Goal: Transaction & Acquisition: Purchase product/service

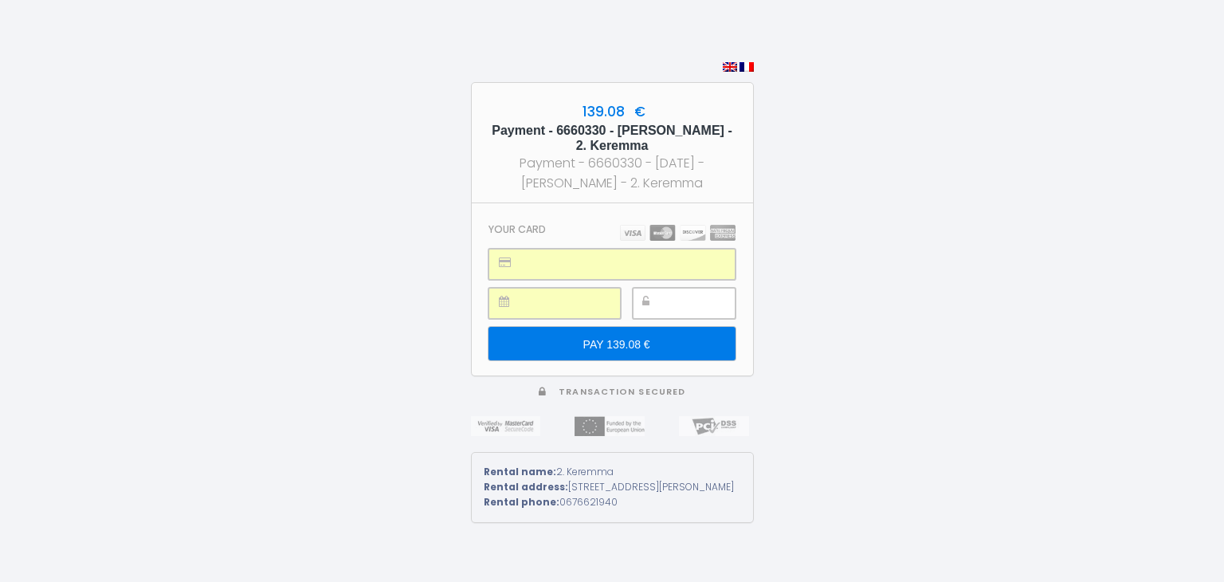
click at [668, 288] on div at bounding box center [684, 303] width 103 height 31
click at [623, 329] on input "PAY 139.08 €" at bounding box center [612, 343] width 246 height 33
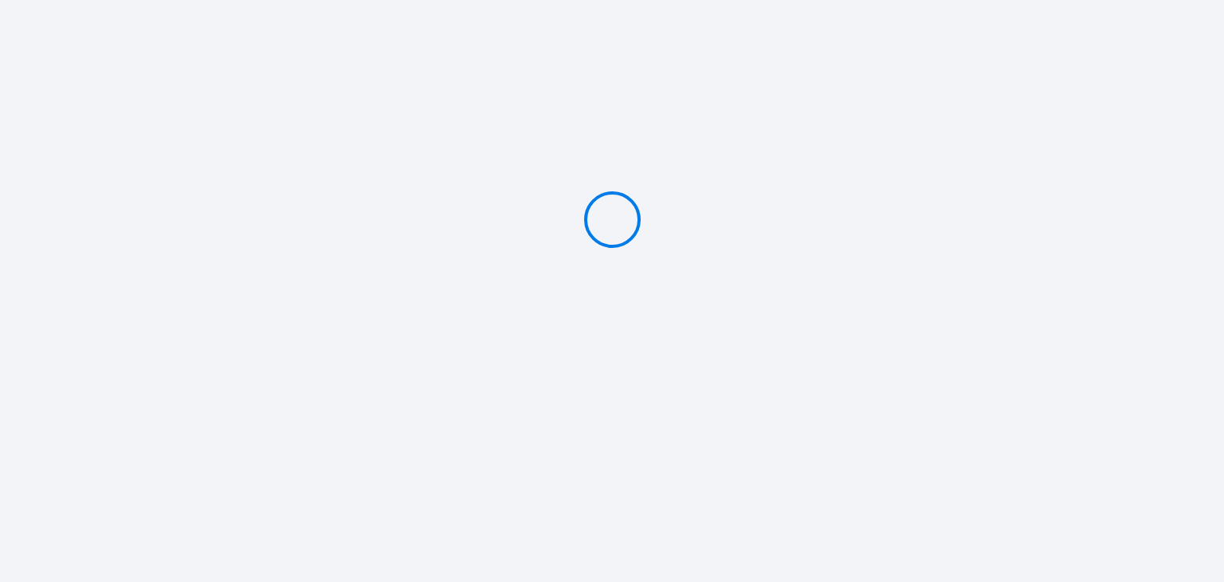
type input "PAY 139.08 €"
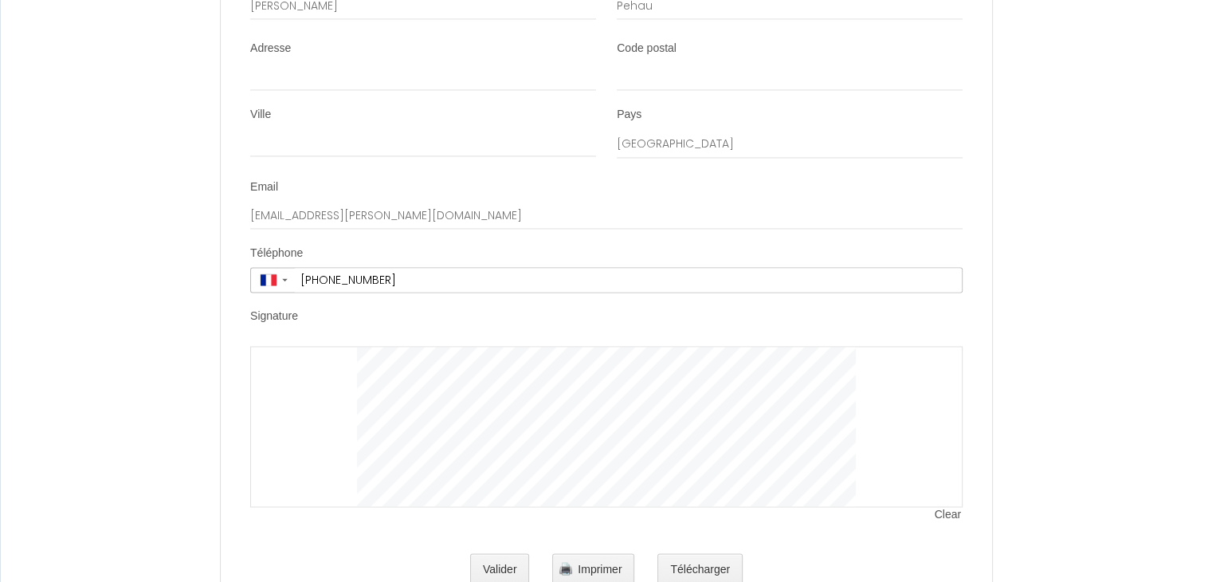
scroll to position [2541, 0]
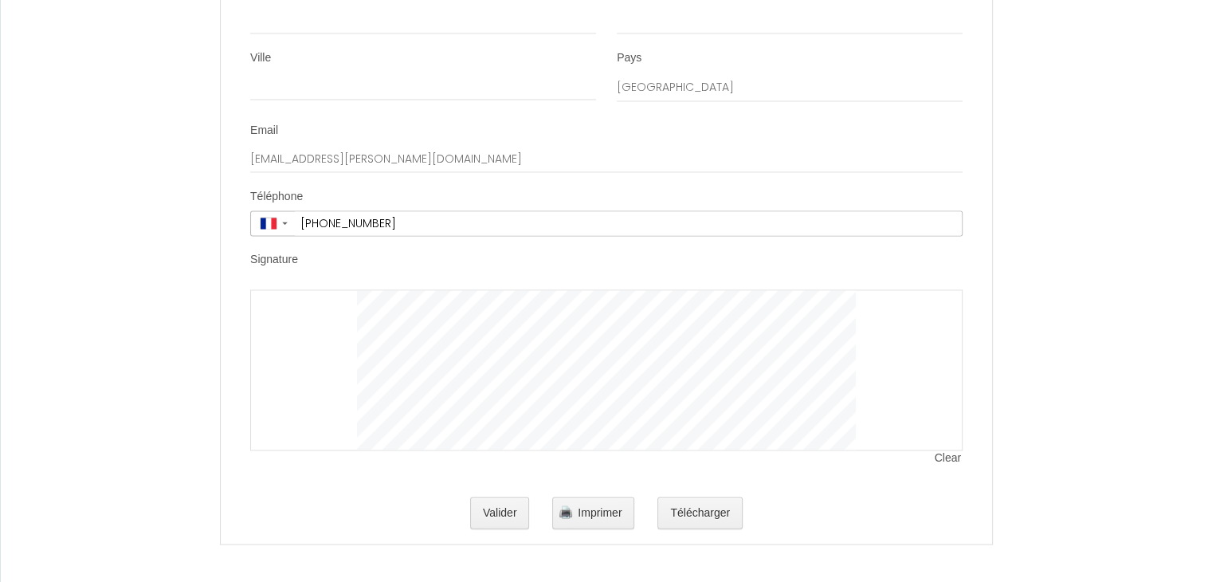
click at [325, 332] on div at bounding box center [606, 369] width 712 height 161
click at [353, 333] on div at bounding box center [606, 369] width 712 height 161
click at [251, 296] on div at bounding box center [606, 369] width 712 height 161
click at [274, 300] on div at bounding box center [606, 369] width 712 height 161
click at [498, 508] on button "Valider" at bounding box center [500, 513] width 60 height 32
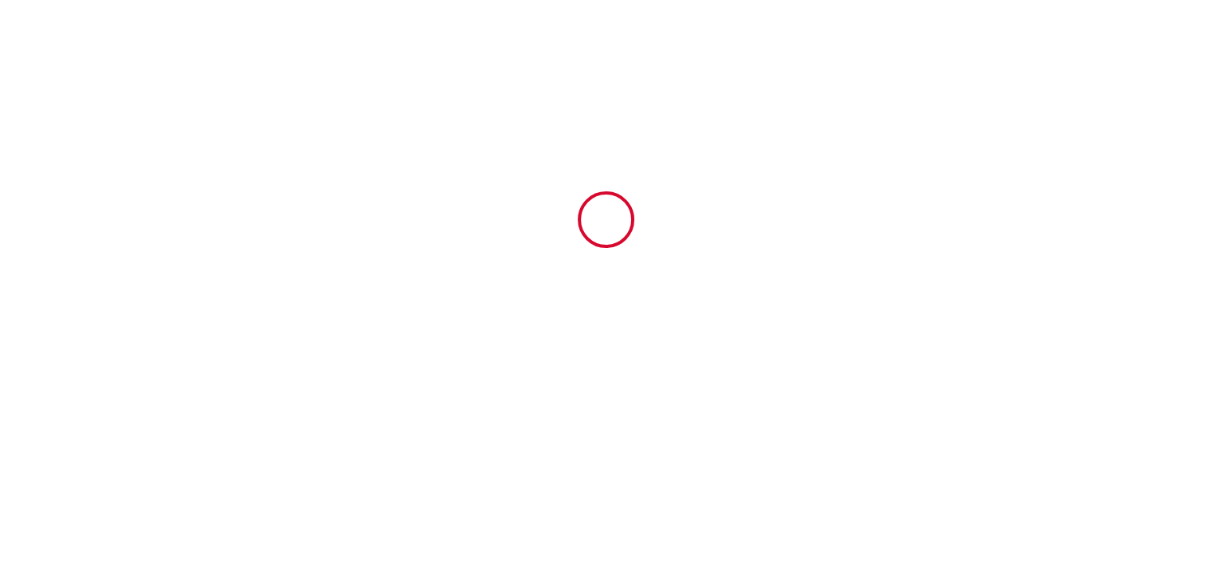
scroll to position [0, 0]
type input "13.6"
type input "90"
type input "360"
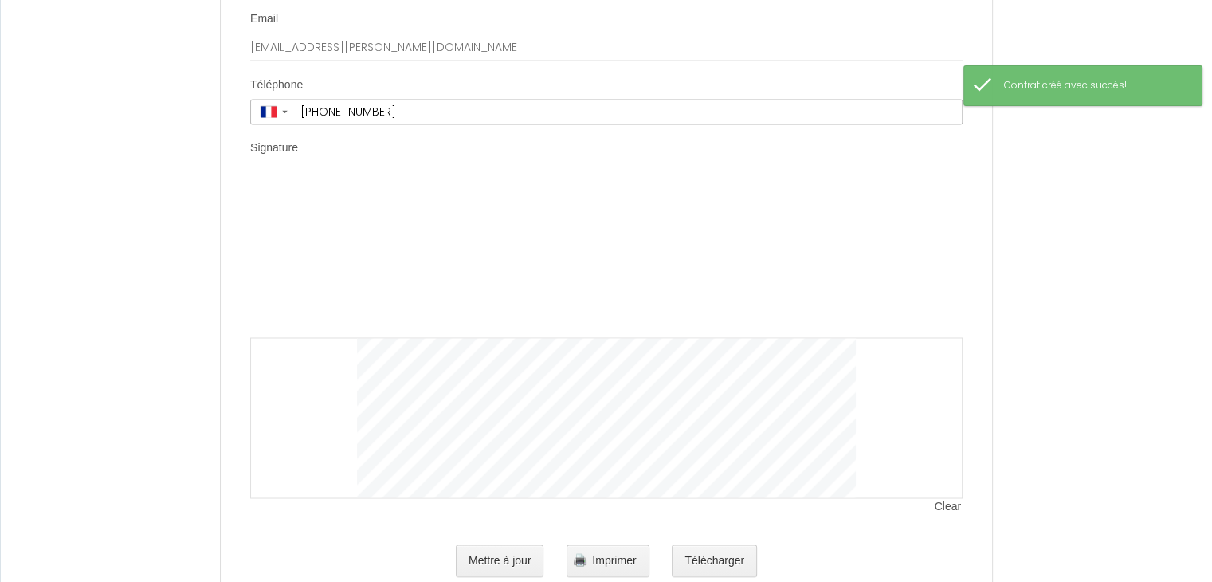
scroll to position [2700, 0]
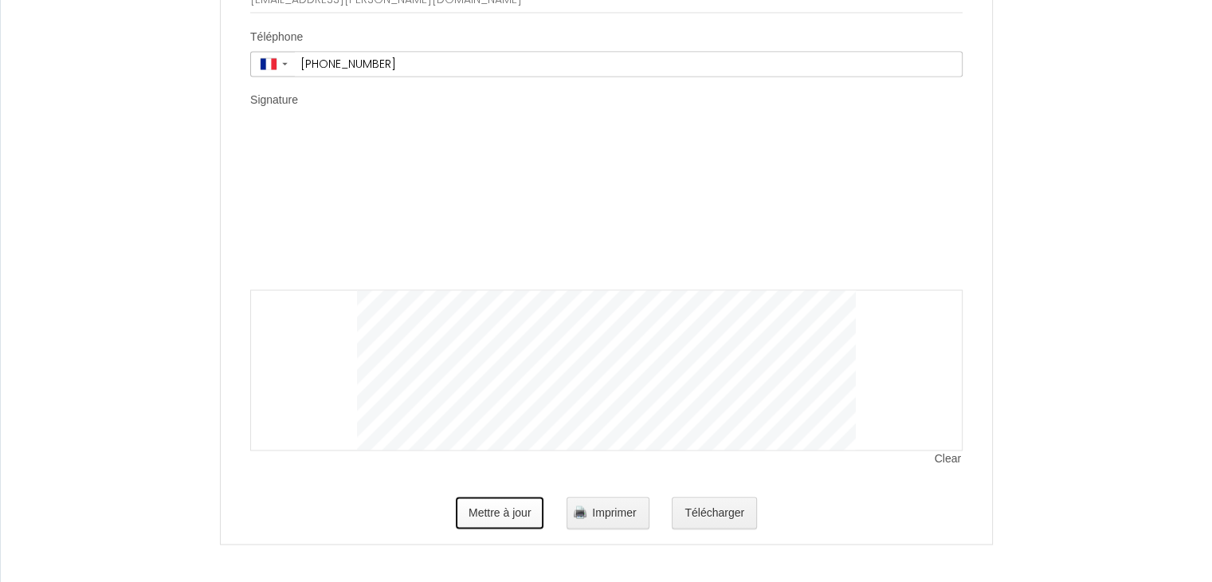
click at [493, 508] on button "Mettre à jour" at bounding box center [500, 513] width 88 height 32
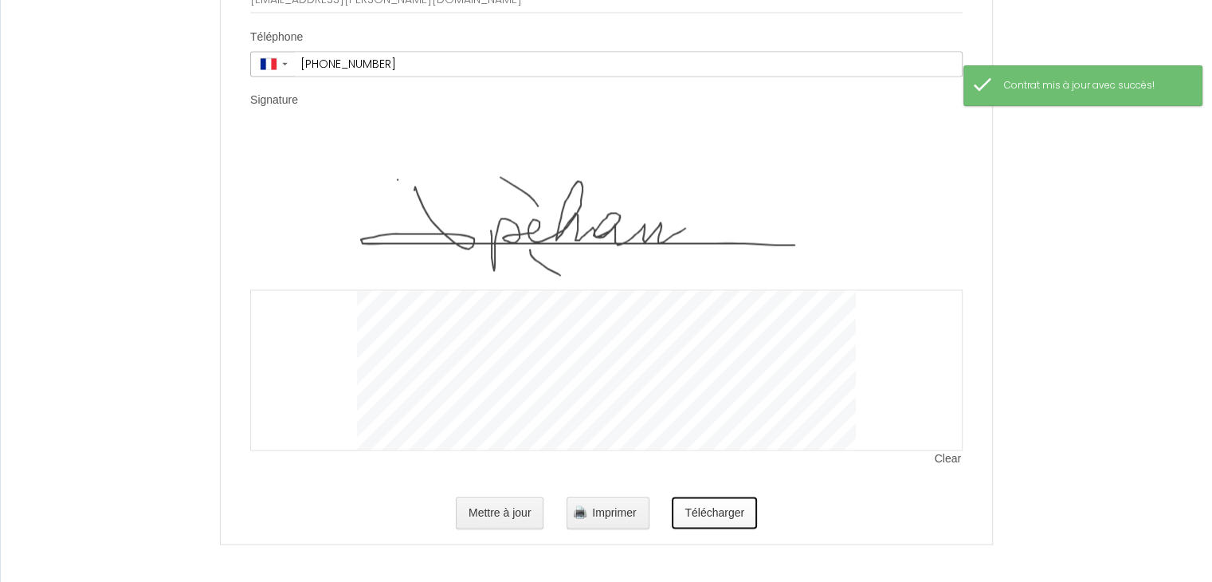
click at [709, 523] on button "Télécharger" at bounding box center [714, 513] width 85 height 32
